Goal: Task Accomplishment & Management: Use online tool/utility

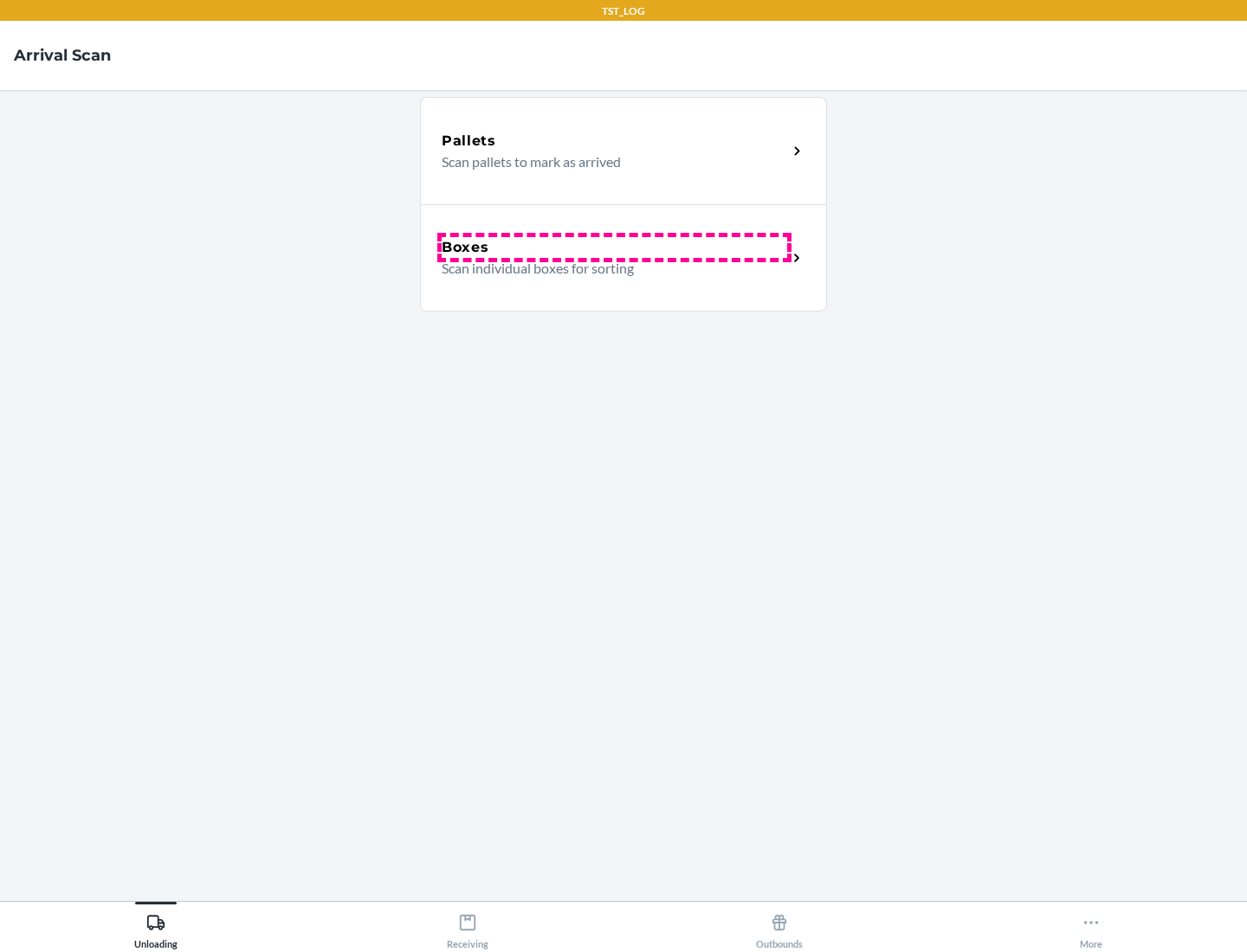
click at [614, 248] on div "Boxes" at bounding box center [614, 248] width 346 height 21
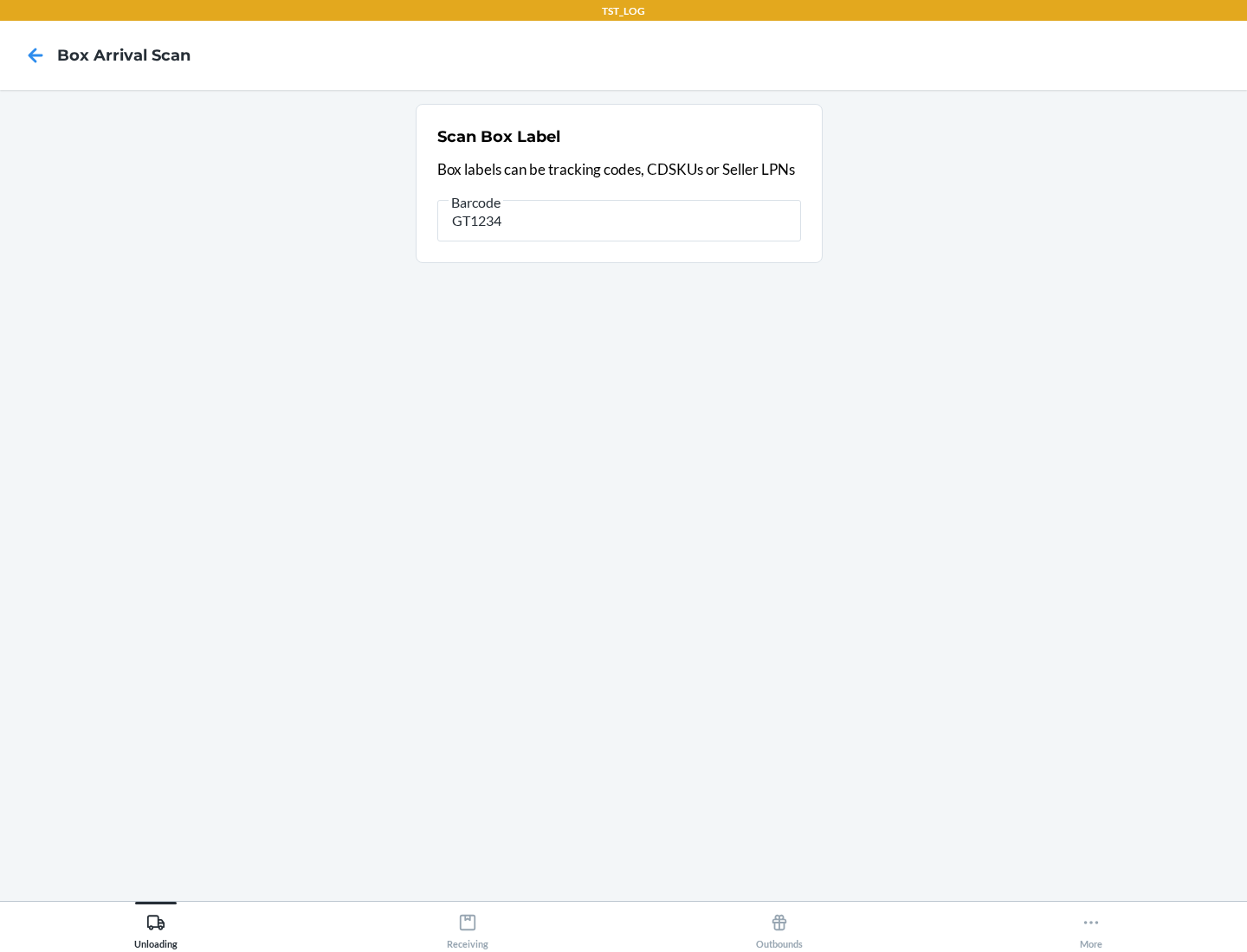
type input "GT1234"
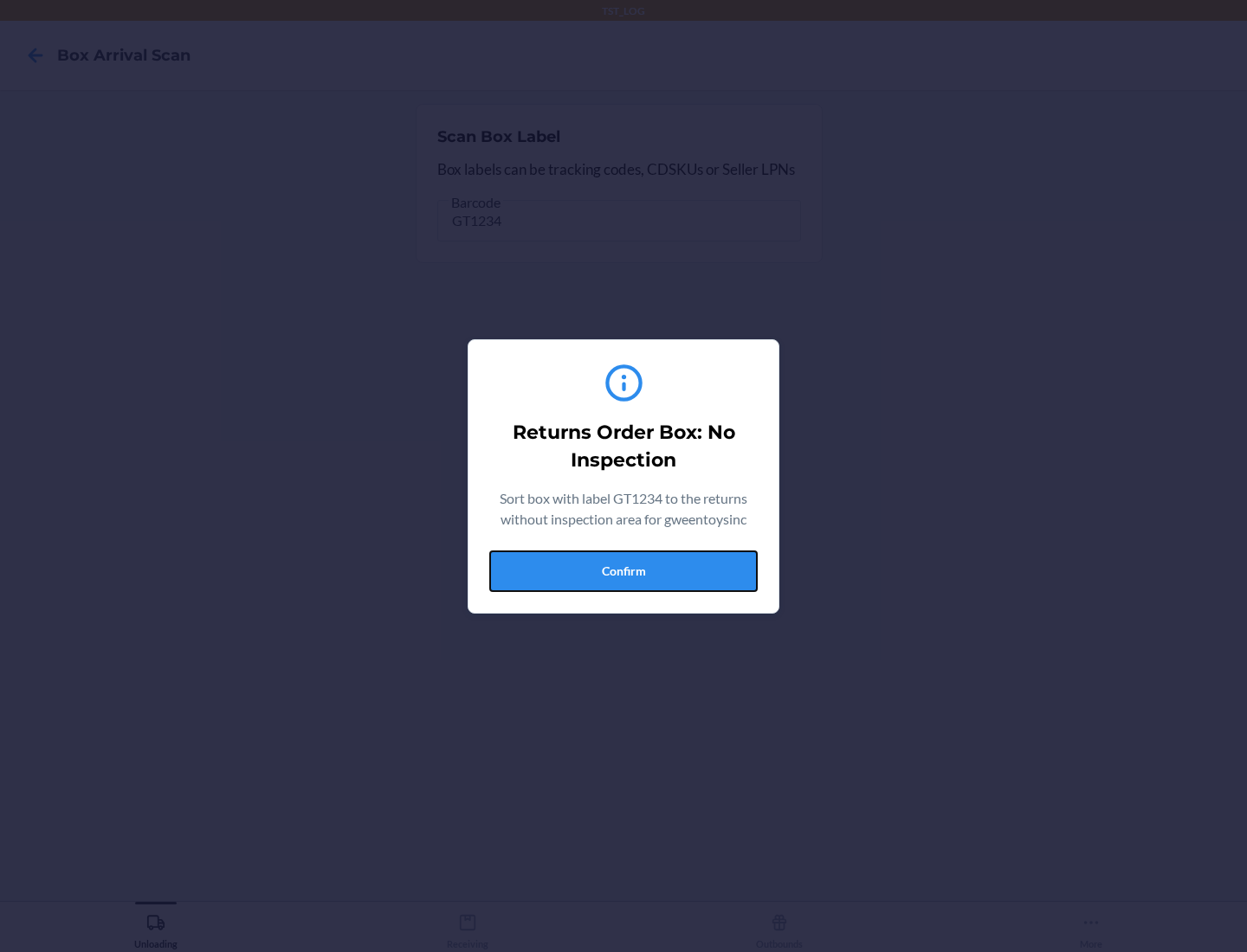
click at [624, 570] on button "Confirm" at bounding box center [623, 570] width 269 height 41
